Goal: Task Accomplishment & Management: Complete application form

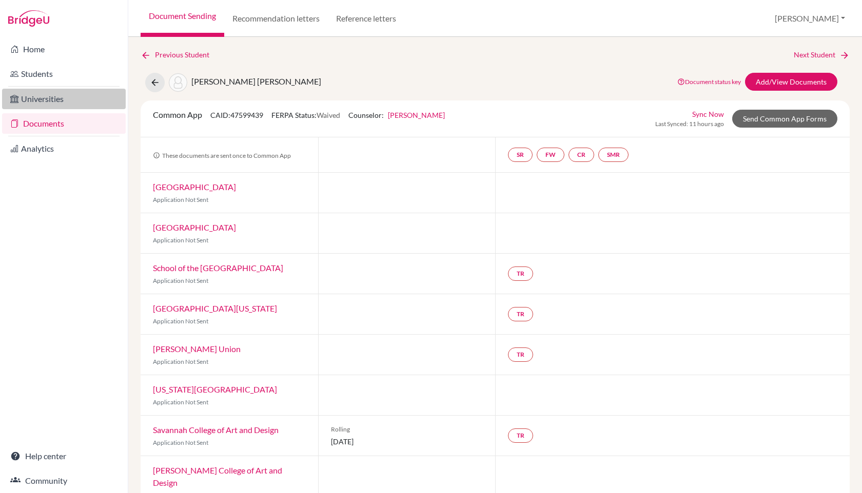
scroll to position [56, 0]
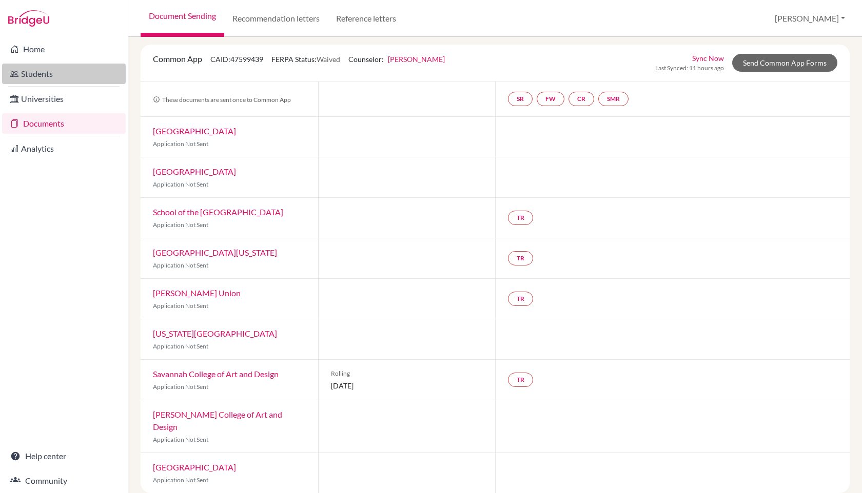
click at [66, 81] on link "Students" at bounding box center [64, 74] width 124 height 21
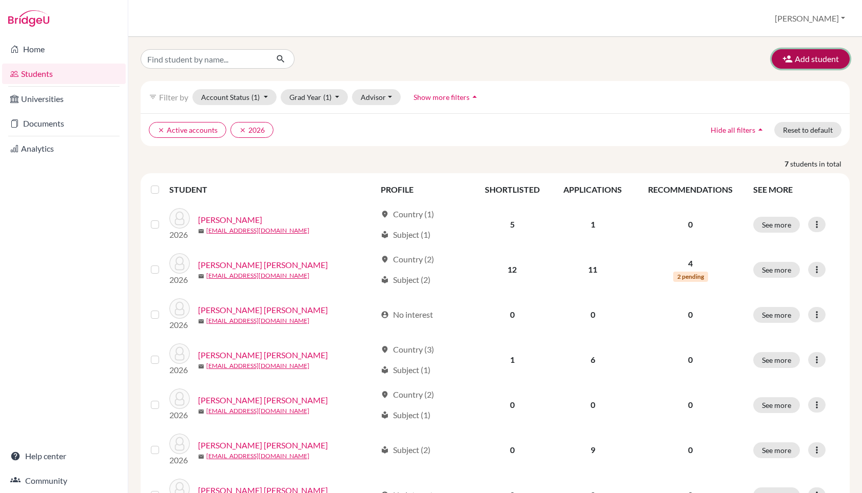
click at [809, 62] on button "Add student" at bounding box center [810, 58] width 78 height 19
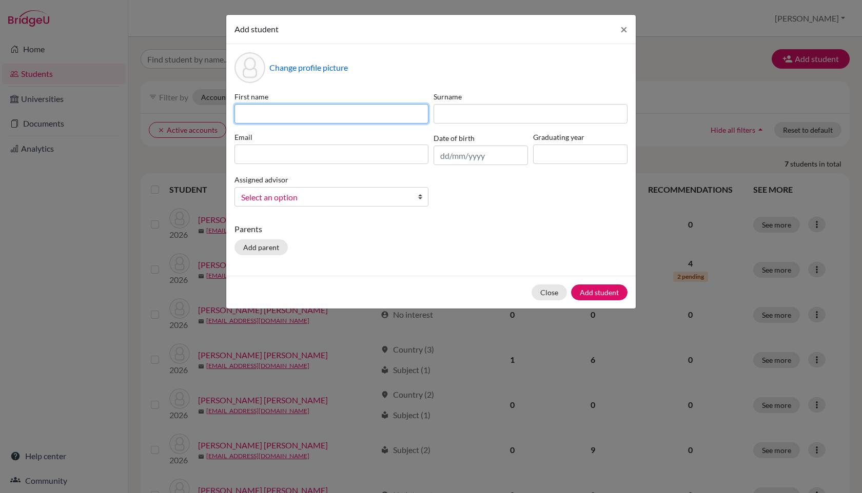
click at [415, 112] on input at bounding box center [331, 113] width 194 height 19
type input "Sofia"
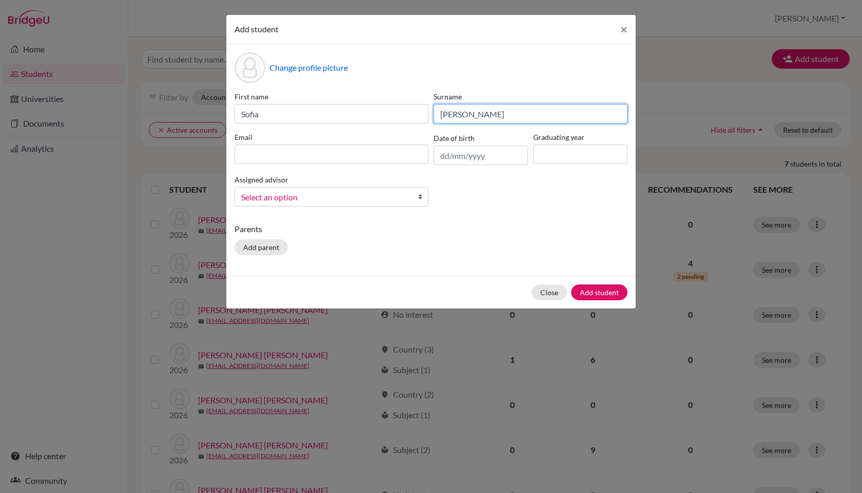
type input "[PERSON_NAME]"
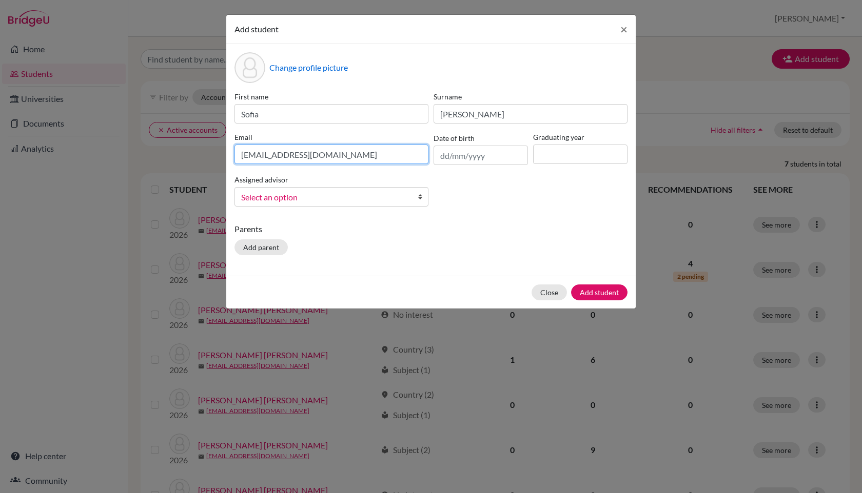
type input "[EMAIL_ADDRESS][DOMAIN_NAME]"
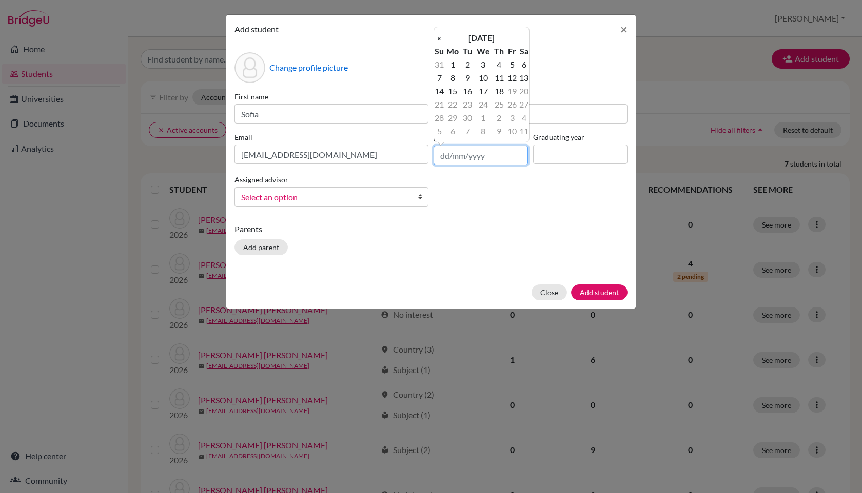
click at [449, 155] on input "text" at bounding box center [480, 155] width 94 height 19
click at [475, 38] on th "September 2025" at bounding box center [481, 37] width 74 height 13
click at [438, 39] on th "«" at bounding box center [439, 41] width 10 height 13
click at [473, 45] on th "2023" at bounding box center [481, 41] width 74 height 13
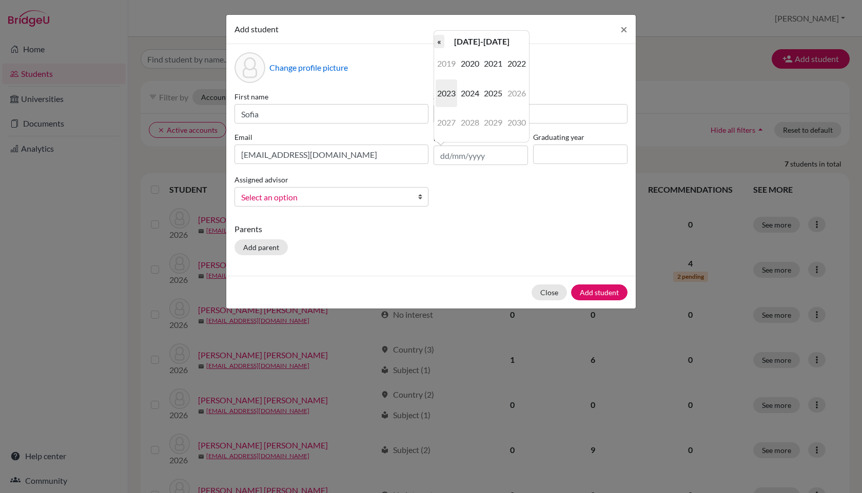
click at [441, 42] on th "«" at bounding box center [439, 41] width 10 height 13
click at [445, 40] on th "2010-2019" at bounding box center [481, 41] width 74 height 13
click at [441, 42] on th "«" at bounding box center [439, 41] width 10 height 13
click at [516, 124] on span "2000" at bounding box center [517, 123] width 22 height 28
click at [469, 122] on span "2008" at bounding box center [470, 123] width 22 height 28
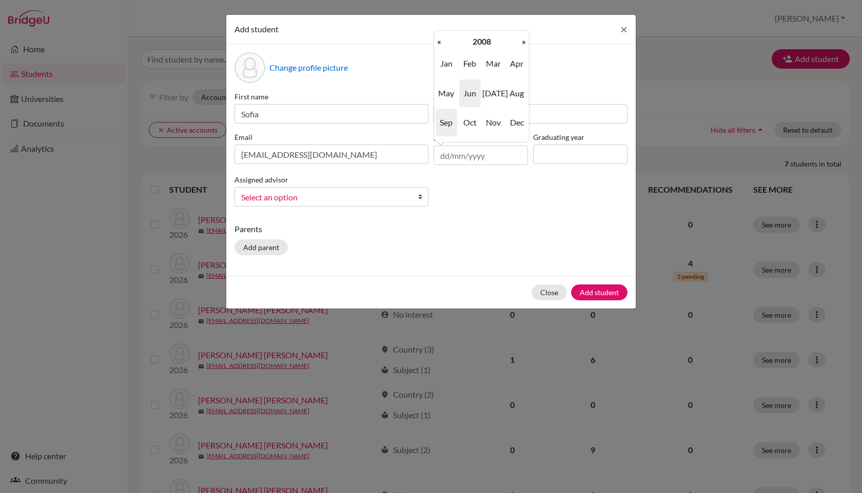
click at [472, 99] on span "Jun" at bounding box center [470, 93] width 22 height 28
click at [456, 129] on td "30" at bounding box center [452, 131] width 17 height 13
type input "30/06/2008"
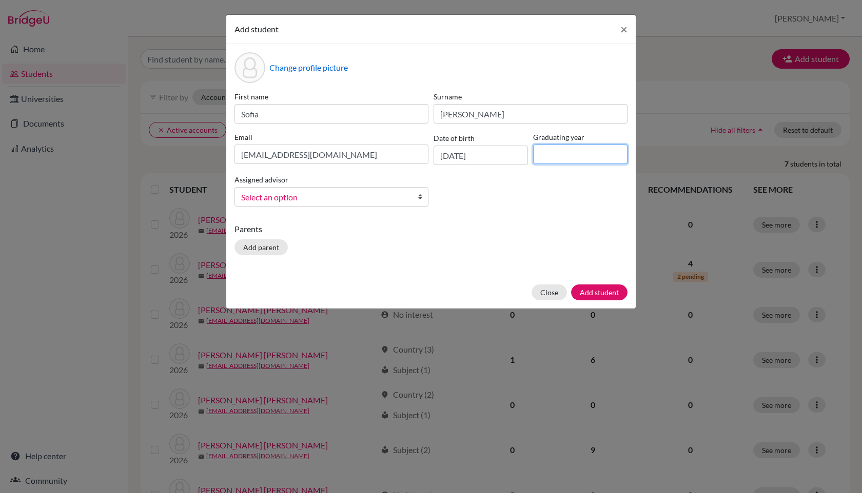
click at [558, 149] on input at bounding box center [580, 154] width 94 height 19
type input "2026"
click at [399, 201] on span "Select an option" at bounding box center [324, 197] width 167 height 13
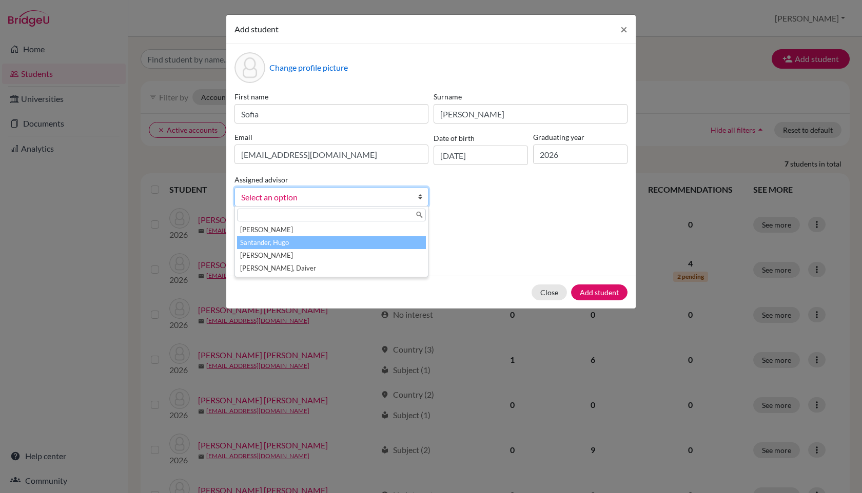
click at [339, 239] on li "Santander, Hugo" at bounding box center [331, 242] width 189 height 13
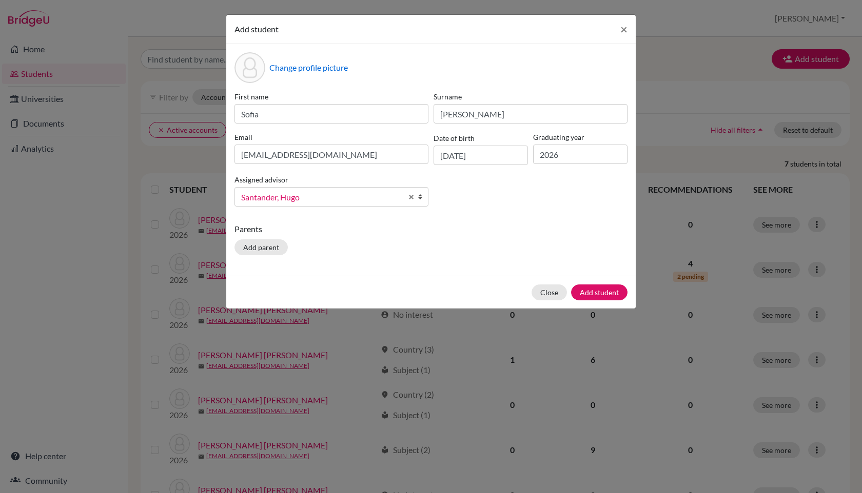
click at [499, 250] on div "Parents Add parent" at bounding box center [430, 241] width 393 height 36
click at [589, 288] on button "Add student" at bounding box center [599, 293] width 56 height 16
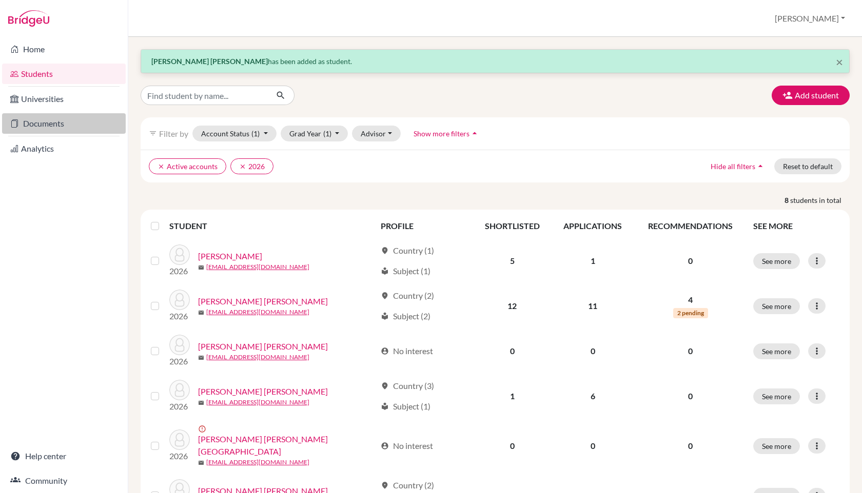
click at [54, 121] on link "Documents" at bounding box center [64, 123] width 124 height 21
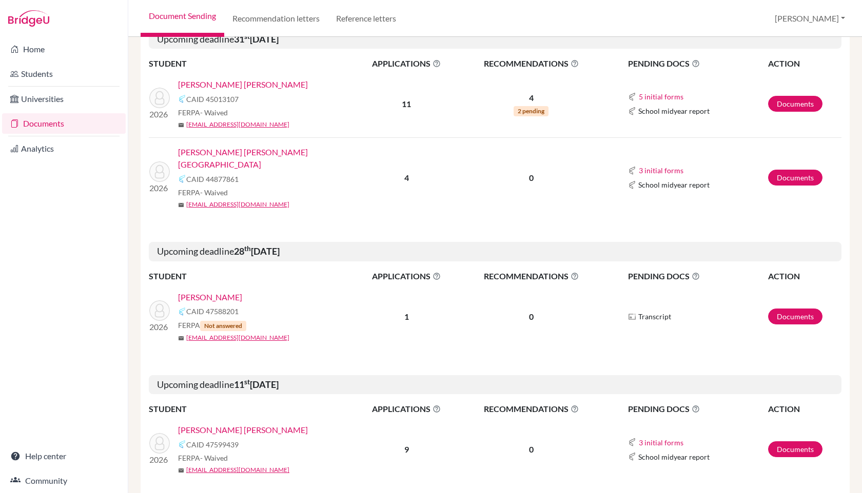
scroll to position [308, 0]
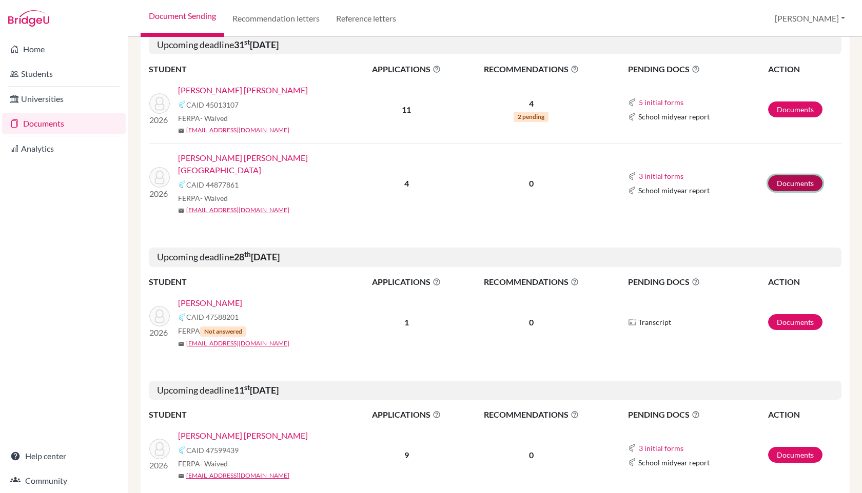
click at [794, 175] on link "Documents" at bounding box center [795, 183] width 54 height 16
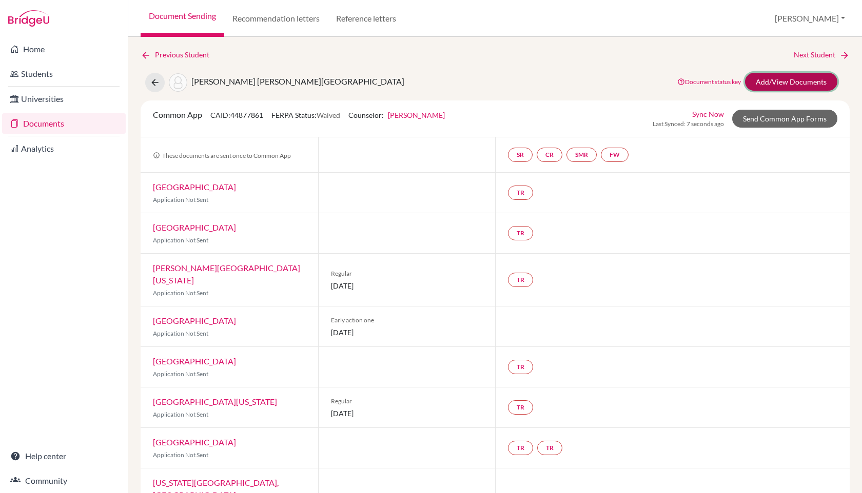
click at [771, 78] on link "Add/View Documents" at bounding box center [791, 82] width 92 height 18
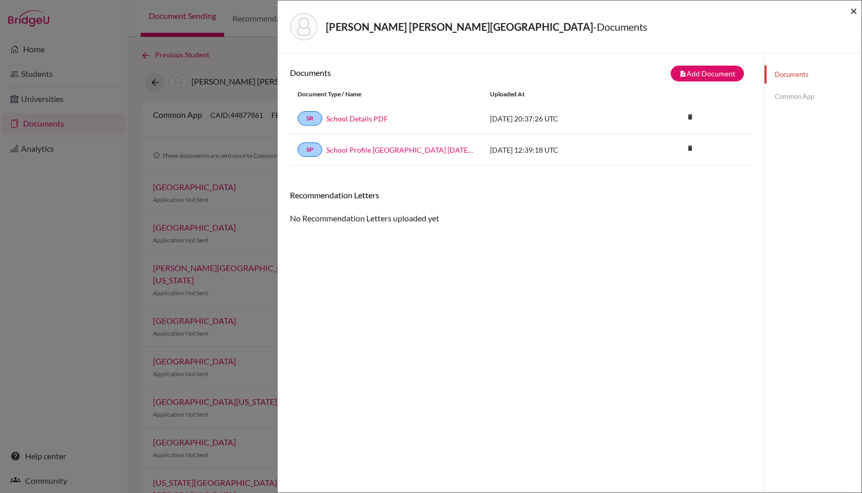
click at [855, 11] on span "×" at bounding box center [853, 10] width 7 height 15
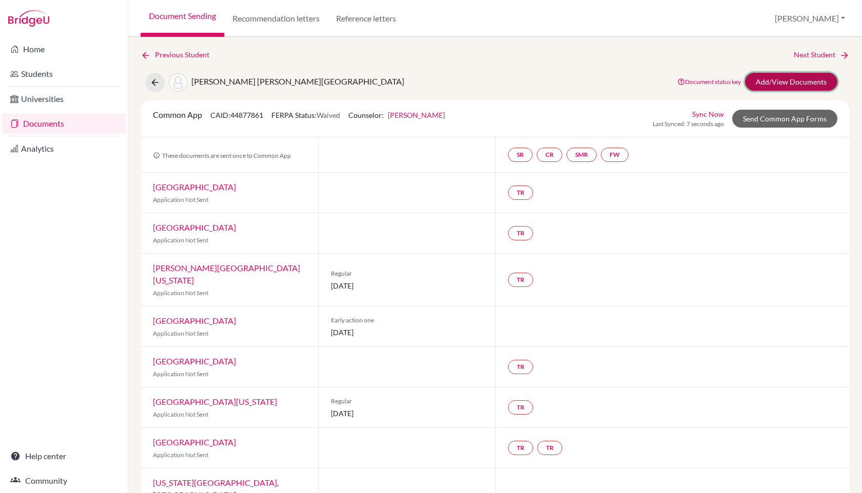
click at [761, 86] on link "Add/View Documents" at bounding box center [791, 82] width 92 height 18
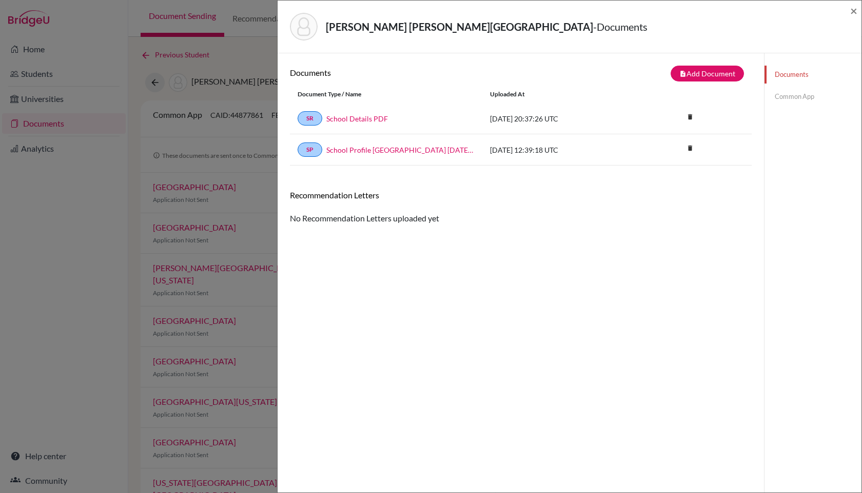
click at [805, 100] on link "Common App" at bounding box center [812, 97] width 97 height 18
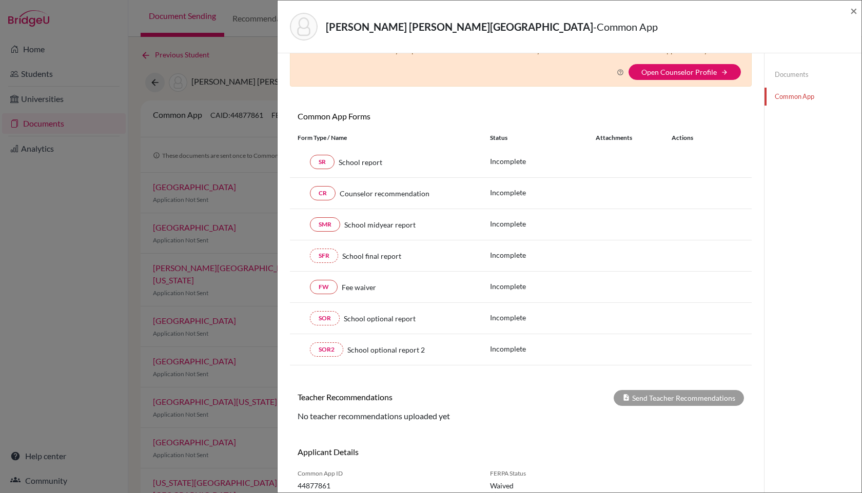
scroll to position [47, 0]
click at [325, 288] on link "FW" at bounding box center [324, 286] width 28 height 14
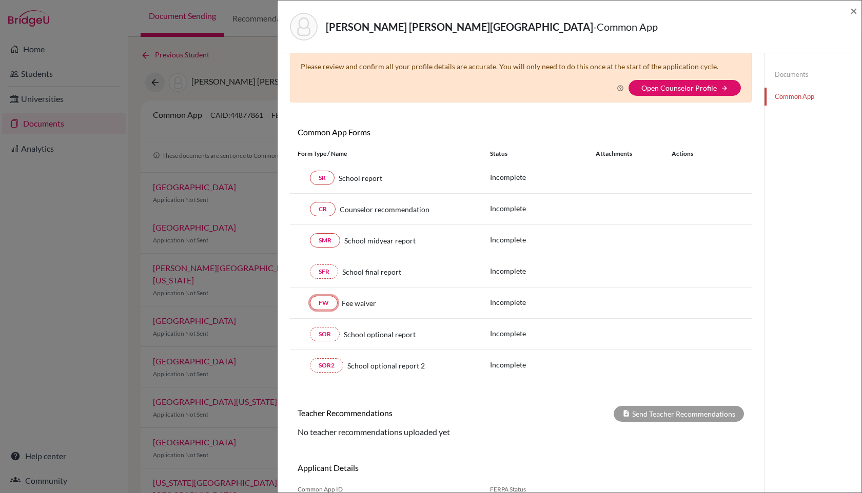
scroll to position [0, 0]
